Goal: Check status: Check status

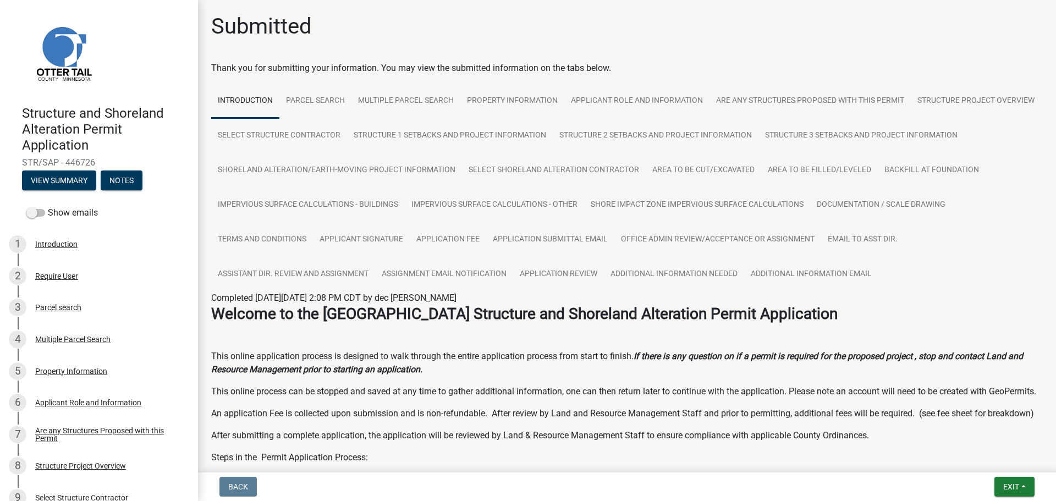
scroll to position [275, 0]
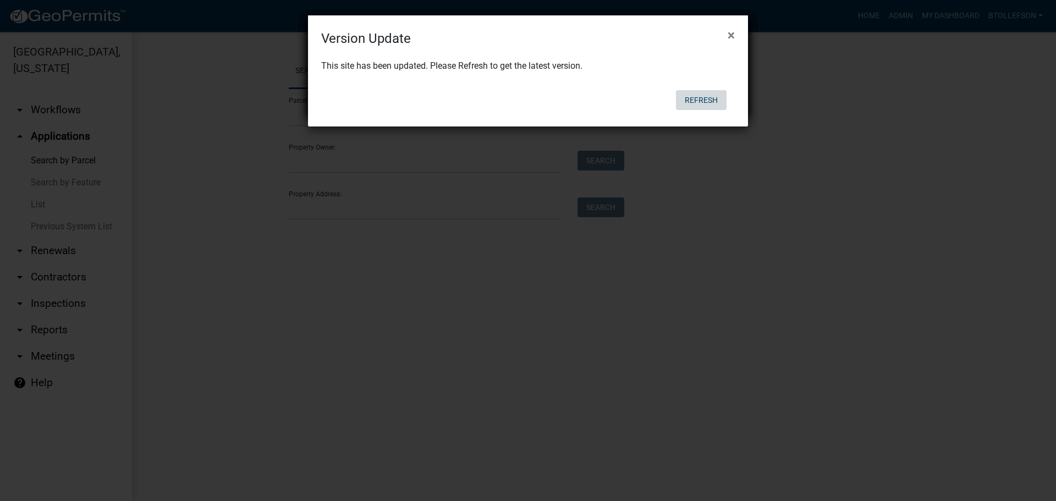
click at [710, 96] on button "Refresh" at bounding box center [701, 100] width 51 height 20
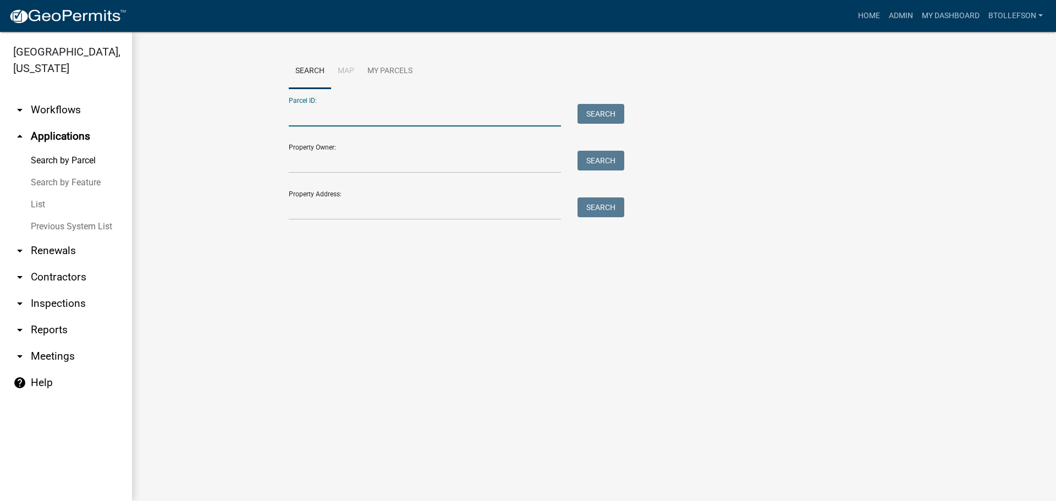
click at [483, 104] on input "Parcel ID:" at bounding box center [425, 115] width 272 height 23
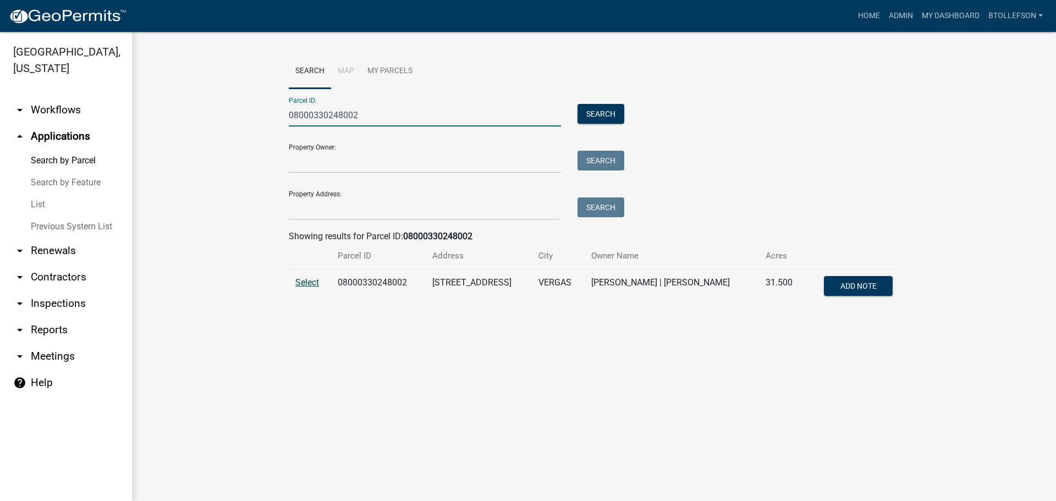
type input "08000330248002"
click at [316, 285] on span "Select" at bounding box center [307, 282] width 24 height 10
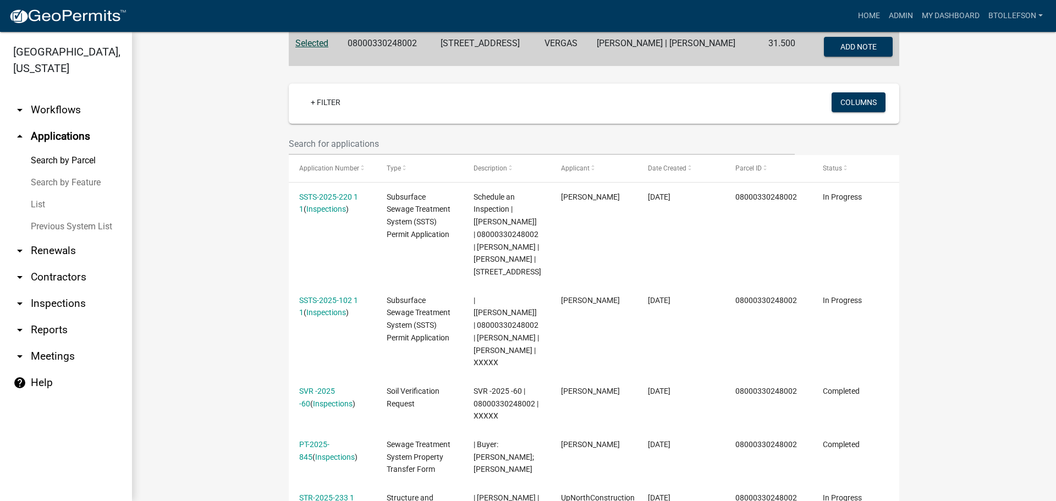
scroll to position [275, 0]
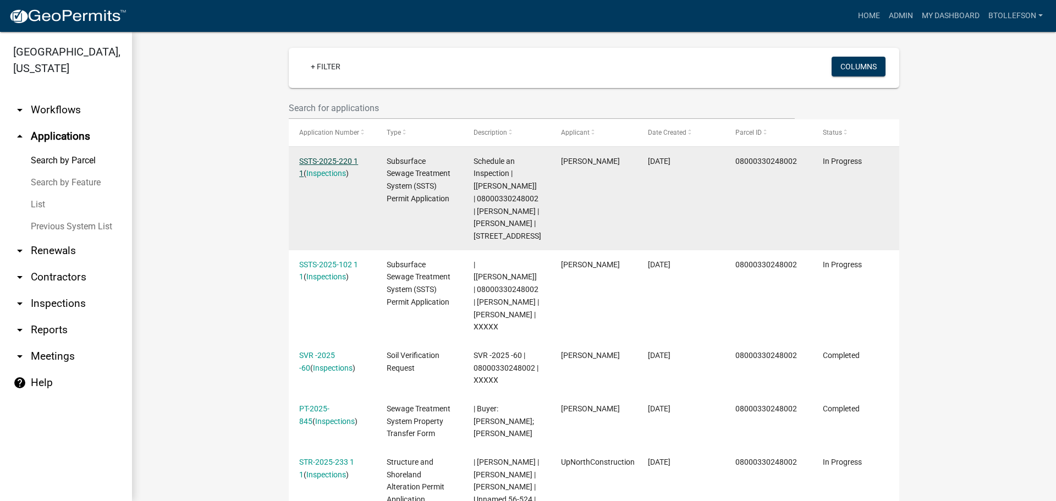
click at [321, 162] on link "SSTS-2025-220 1 1" at bounding box center [328, 167] width 59 height 21
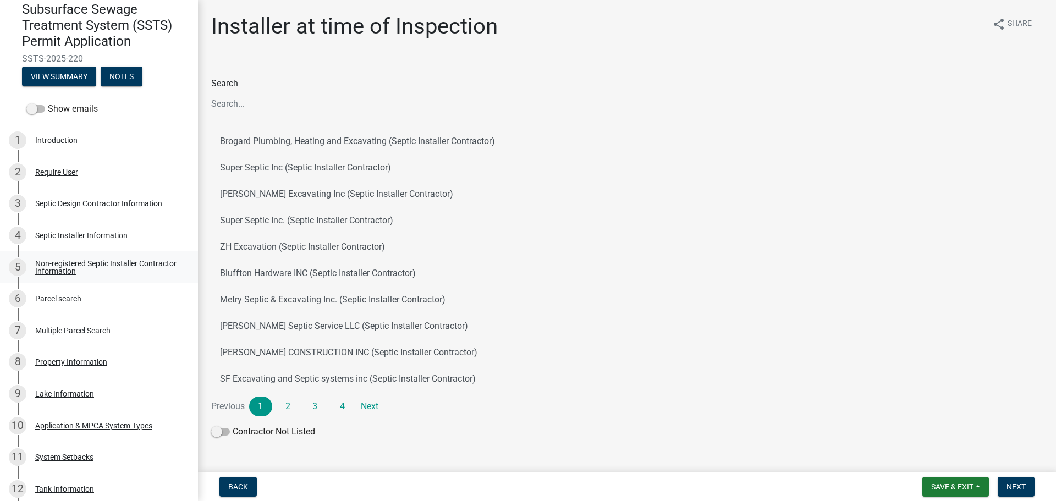
scroll to position [165, 0]
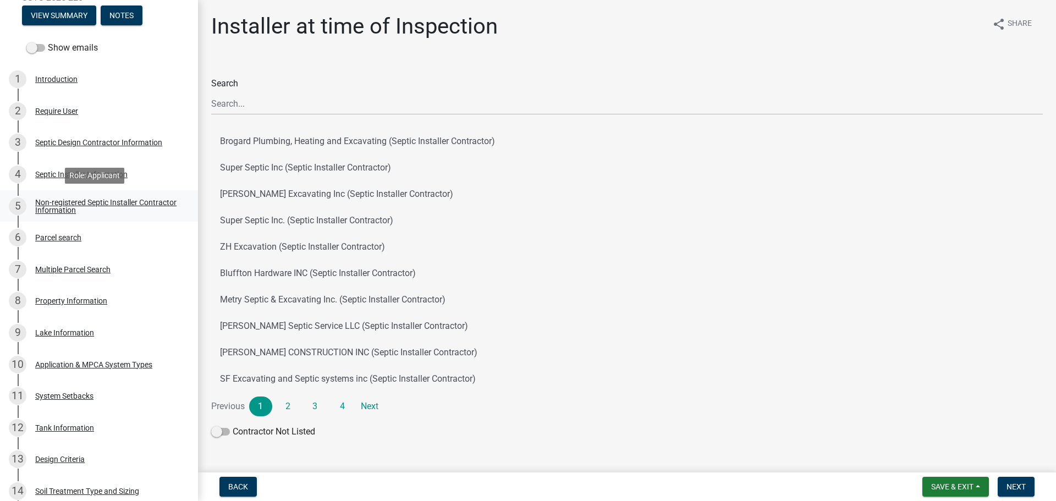
click at [84, 199] on div "Non-registered Septic Installer Contractor Information" at bounding box center [107, 206] width 145 height 15
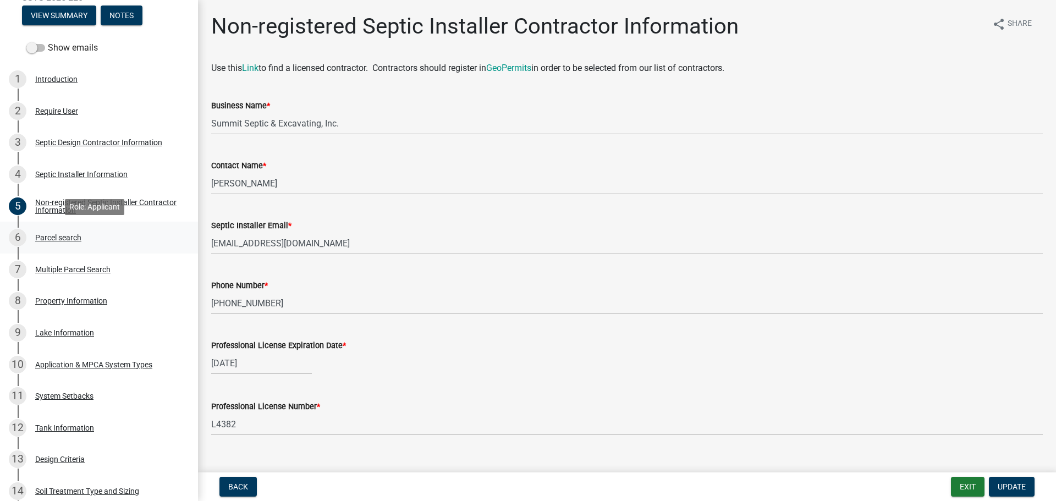
click at [69, 240] on div "Parcel search" at bounding box center [58, 238] width 46 height 8
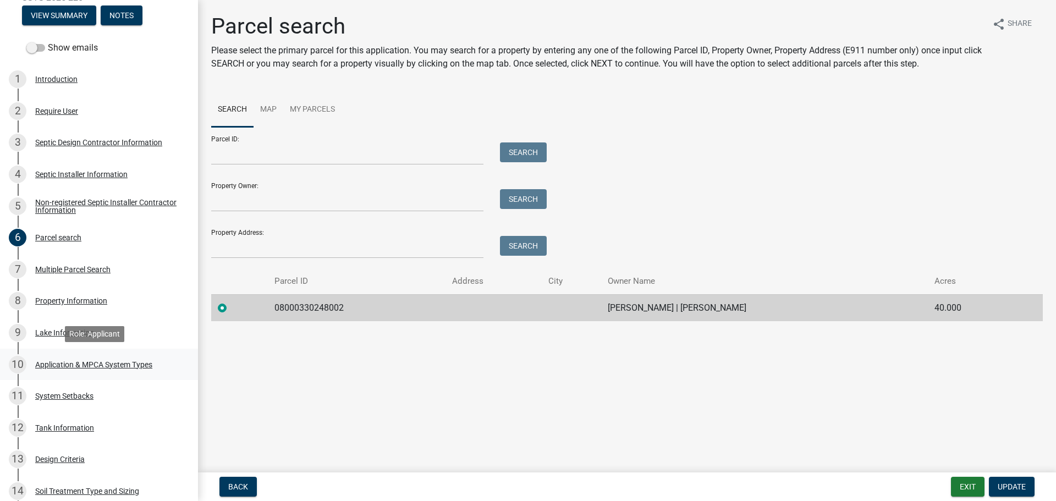
click at [81, 361] on div "Application & MPCA System Types" at bounding box center [93, 365] width 117 height 8
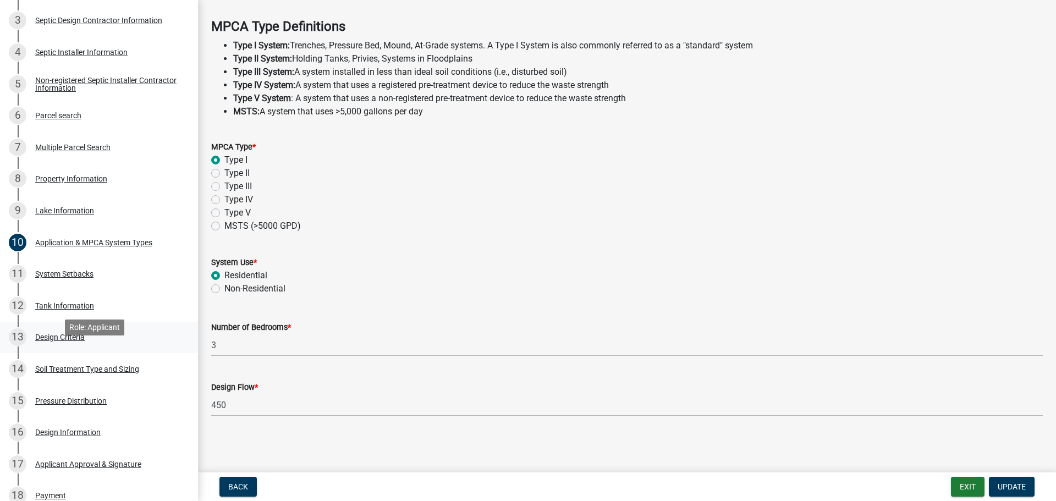
scroll to position [330, 0]
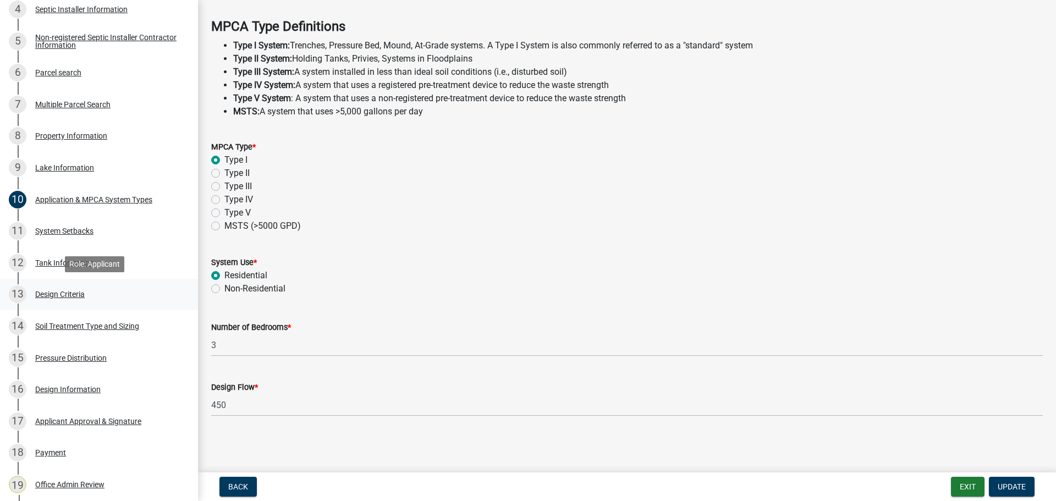
click at [59, 301] on div "13 Design Criteria" at bounding box center [95, 294] width 172 height 18
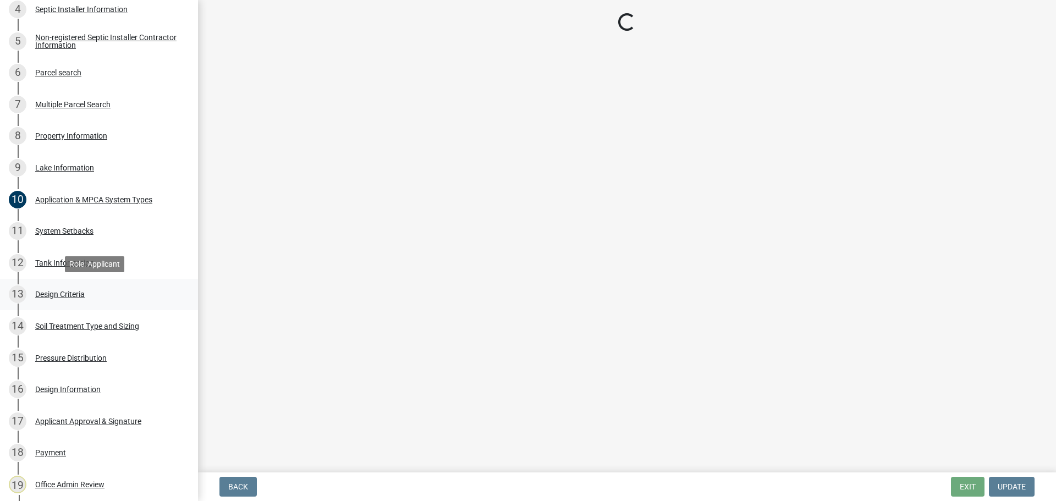
select select "eaa6e4cf-be76-4366-bfe5-e87acfaaf3f4"
select select "48b77c43-c0ca-4757-a1b1-e2e69db0f822"
select select "643267e1-855b-462d-a385-c521968adb40"
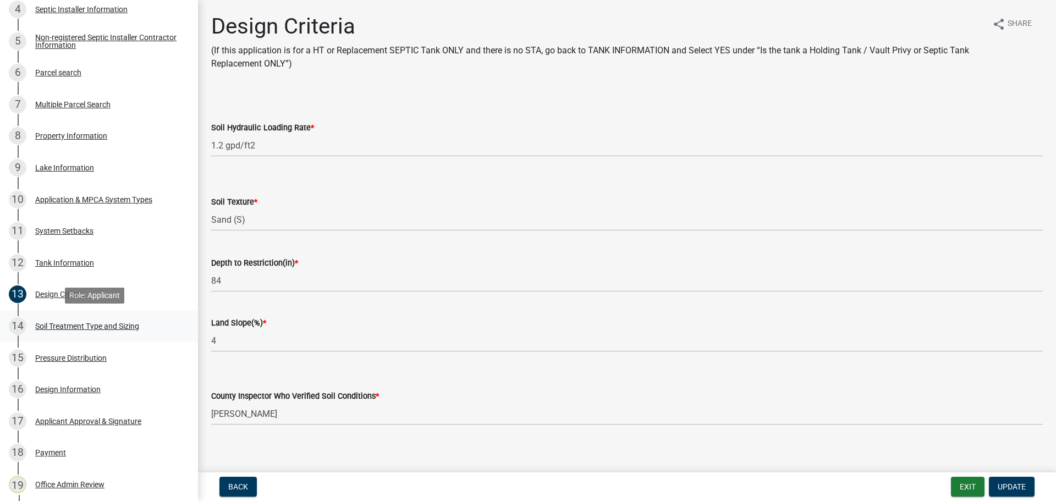
click at [121, 331] on div "14 Soil Treatment Type and Sizing" at bounding box center [95, 326] width 172 height 18
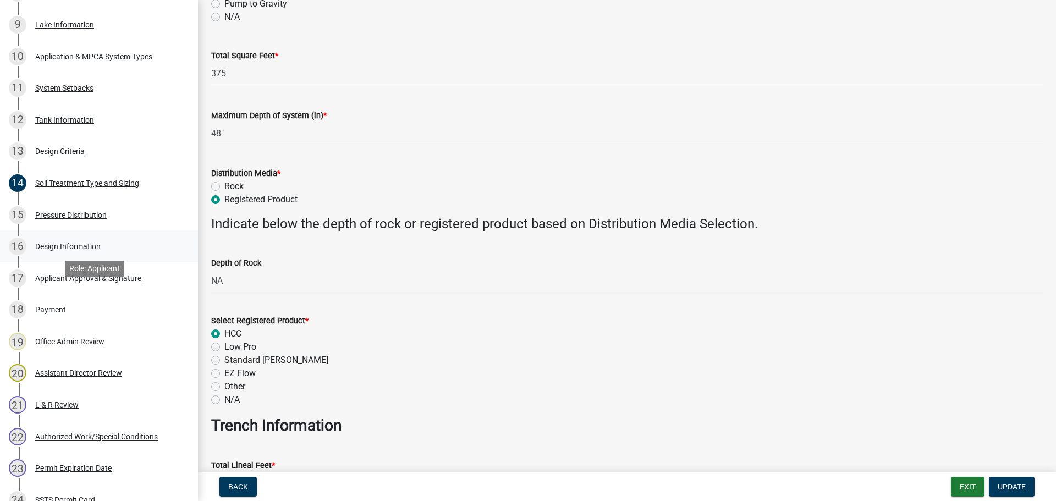
scroll to position [550, 0]
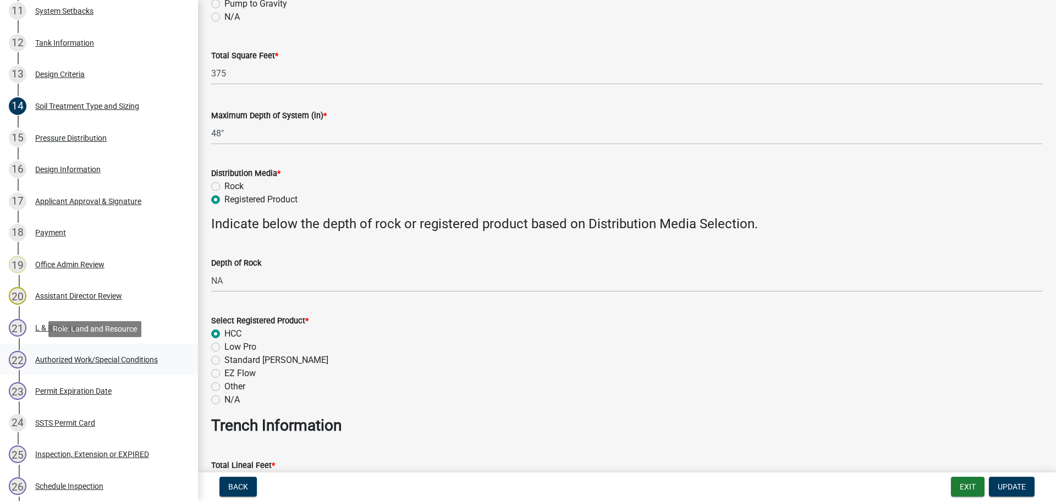
click at [103, 366] on div "22 Authorized Work/Special Conditions" at bounding box center [95, 360] width 172 height 18
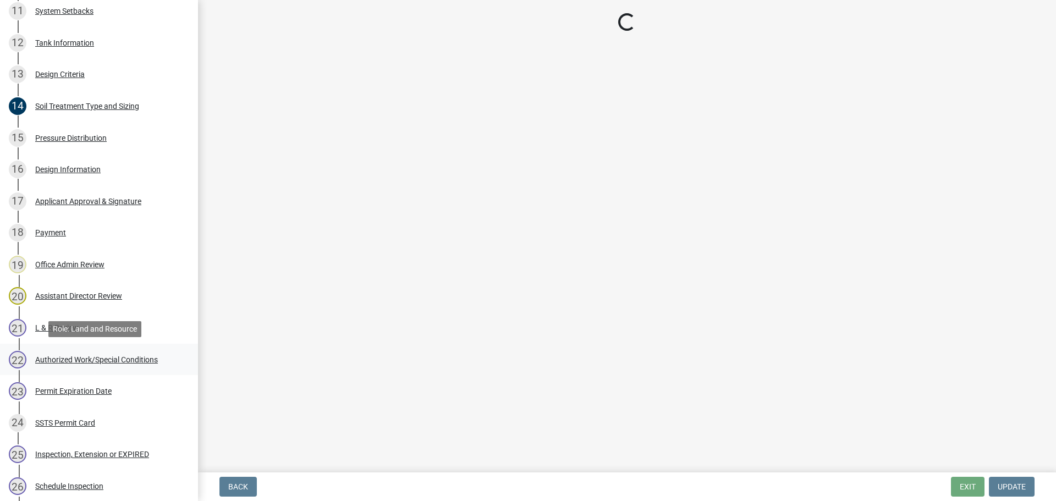
scroll to position [0, 0]
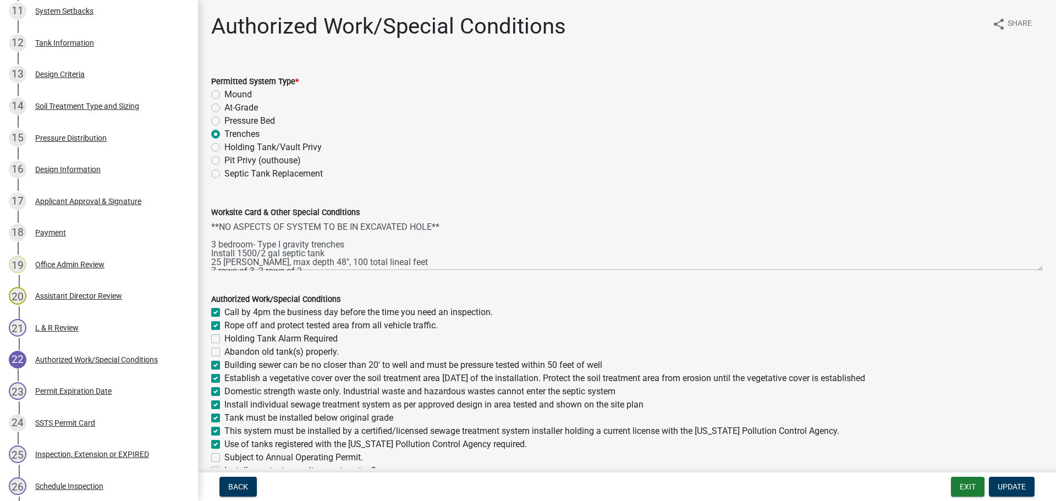
click at [1029, 271] on wm-data-entity-input "Worksite Card & Other Special Conditions **NO ASPECTS OF SYSTEM TO BE IN EXCAVA…" at bounding box center [627, 234] width 832 height 89
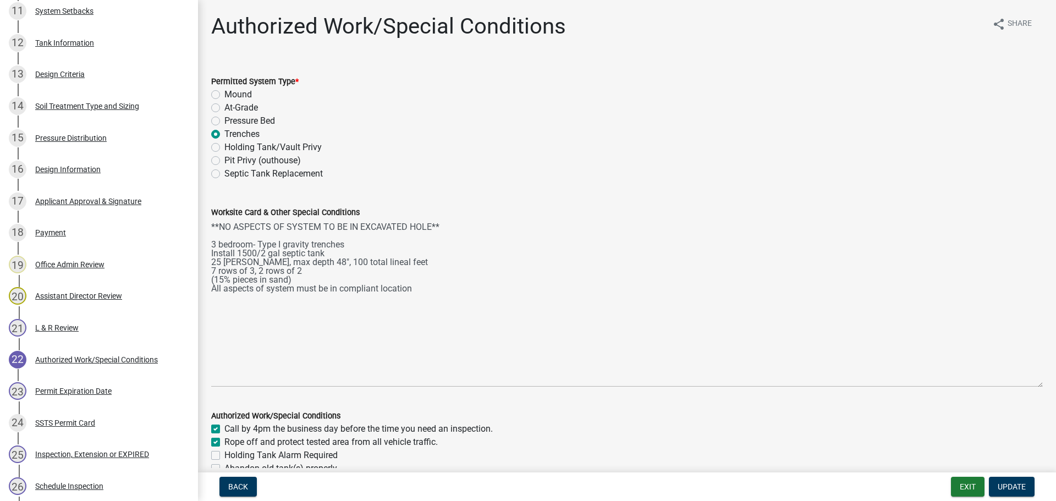
drag, startPoint x: 1032, startPoint y: 269, endPoint x: 1021, endPoint y: 387, distance: 118.2
click at [1021, 387] on textarea "**NO ASPECTS OF SYSTEM TO BE IN EXCAVATED HOLE** 3 bedroom- Type I gravity tren…" at bounding box center [627, 303] width 832 height 168
click at [107, 158] on link "16 Design Information" at bounding box center [99, 169] width 198 height 32
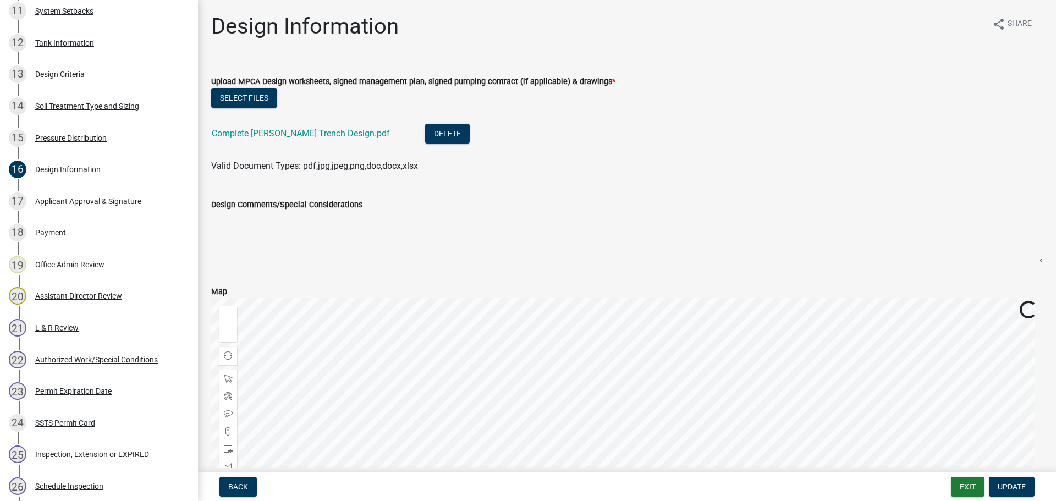
click at [291, 139] on div "Complete [PERSON_NAME] Trench Design.pdf" at bounding box center [310, 135] width 196 height 23
click at [291, 134] on link "Complete [PERSON_NAME] Trench Design.pdf" at bounding box center [301, 133] width 178 height 10
